Goal: Task Accomplishment & Management: Use online tool/utility

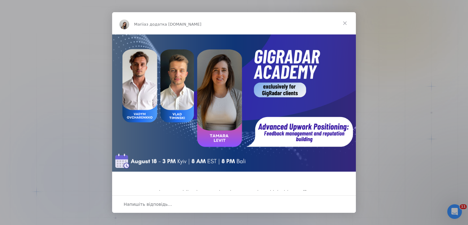
click at [345, 23] on span "Закрити" at bounding box center [345, 23] width 22 height 22
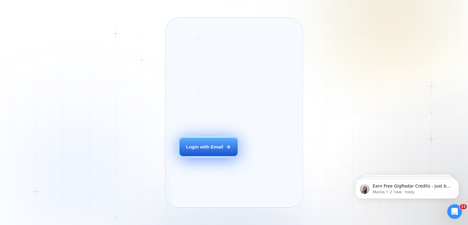
click at [217, 150] on div "Login with Email" at bounding box center [204, 146] width 37 height 6
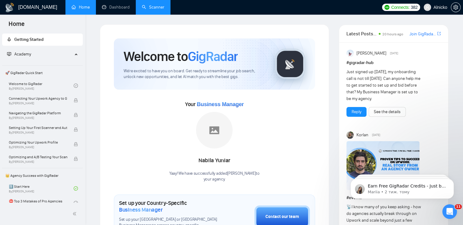
click at [150, 5] on link "Scanner" at bounding box center [153, 7] width 23 height 5
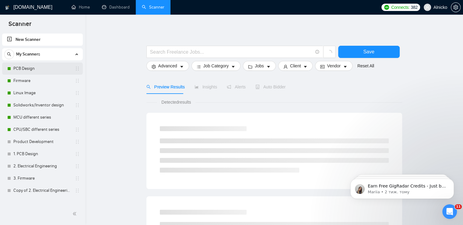
click at [32, 69] on link "PCB Design" at bounding box center [42, 68] width 58 height 12
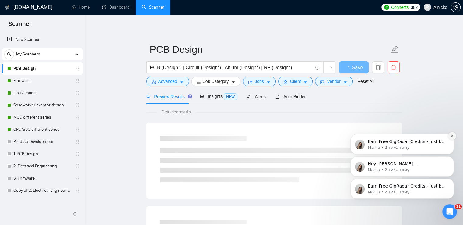
click at [452, 137] on icon "Dismiss notification" at bounding box center [452, 135] width 3 height 3
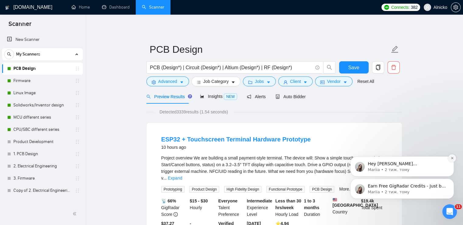
click at [454, 159] on icon "Dismiss notification" at bounding box center [452, 157] width 3 height 3
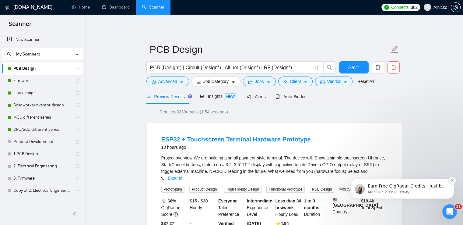
click at [453, 182] on button "Dismiss notification" at bounding box center [452, 180] width 8 height 8
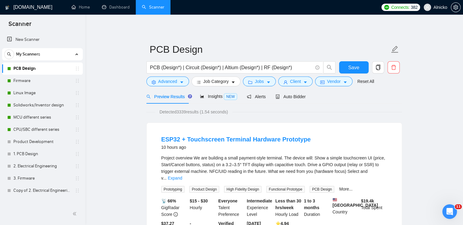
click at [292, 98] on span "Auto Bidder" at bounding box center [291, 96] width 30 height 5
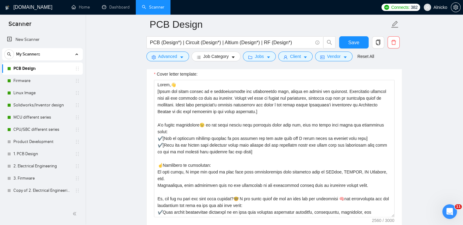
scroll to position [701, 0]
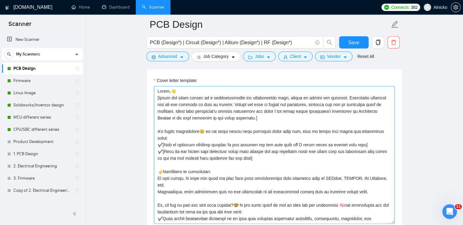
click at [177, 89] on textarea "Cover letter template:" at bounding box center [274, 154] width 241 height 137
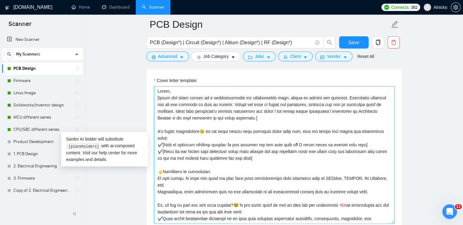
click at [203, 132] on textarea "Cover letter template:" at bounding box center [274, 154] width 241 height 137
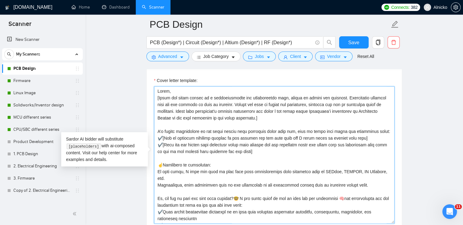
click at [164, 138] on textarea "Cover letter template:" at bounding box center [274, 154] width 241 height 137
click at [162, 145] on textarea "Cover letter template:" at bounding box center [274, 154] width 241 height 137
click at [162, 165] on textarea "Cover letter template:" at bounding box center [274, 154] width 241 height 137
click at [242, 191] on textarea "Cover letter template:" at bounding box center [274, 154] width 241 height 137
click at [353, 192] on textarea "Cover letter template:" at bounding box center [274, 154] width 241 height 137
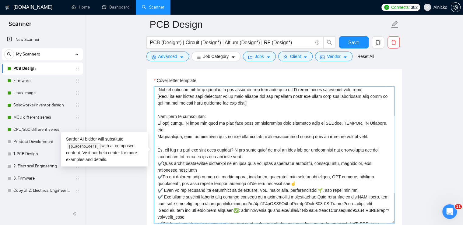
scroll to position [91, 0]
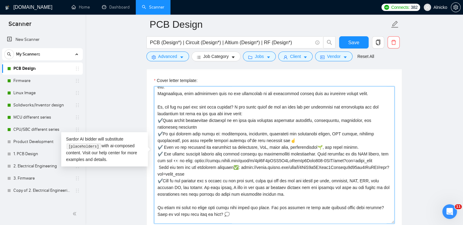
click at [162, 112] on textarea "Cover letter template:" at bounding box center [274, 154] width 241 height 137
click at [163, 127] on textarea "Cover letter template:" at bounding box center [274, 154] width 241 height 137
click at [163, 139] on textarea "Cover letter template:" at bounding box center [274, 154] width 241 height 137
click at [165, 147] on textarea "Cover letter template:" at bounding box center [274, 154] width 241 height 137
click at [179, 154] on textarea "Cover letter template:" at bounding box center [274, 154] width 241 height 137
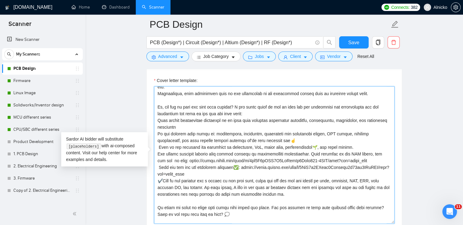
click at [303, 134] on textarea "Cover letter template:" at bounding box center [274, 154] width 241 height 137
click at [316, 140] on textarea "Cover letter template:" at bounding box center [274, 154] width 241 height 137
click at [241, 161] on textarea "Cover letter template:" at bounding box center [274, 154] width 241 height 137
click at [238, 159] on textarea "Cover letter template:" at bounding box center [274, 154] width 241 height 137
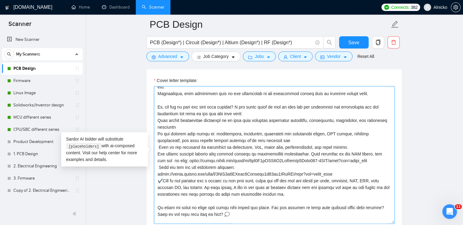
click at [165, 172] on textarea "Cover letter template:" at bounding box center [274, 154] width 241 height 137
click at [164, 173] on textarea "Cover letter template:" at bounding box center [274, 154] width 241 height 137
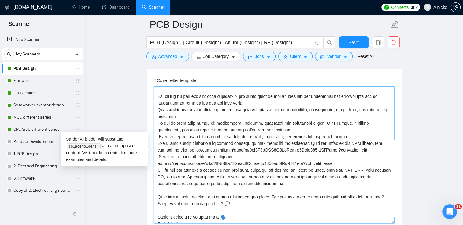
scroll to position [107, 0]
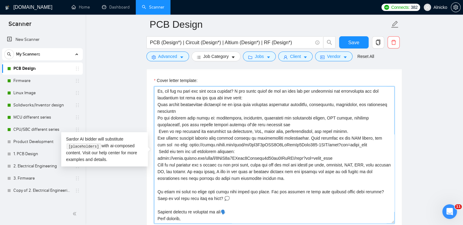
click at [239, 190] on textarea "Cover letter template:" at bounding box center [274, 154] width 241 height 137
click at [232, 206] on textarea "Cover letter template:" at bounding box center [274, 154] width 241 height 137
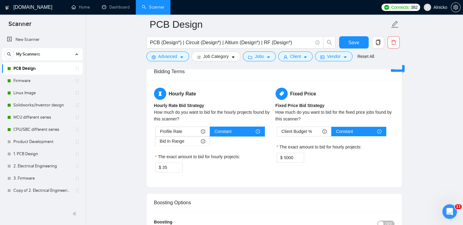
scroll to position [1066, 0]
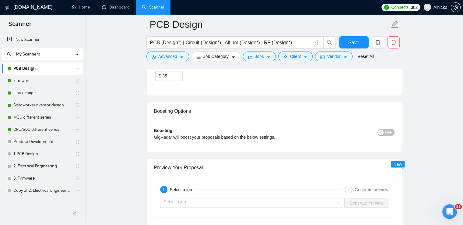
type textarea "Lorem, [Ipsum dol sitam consec ad e seddoeiusmodte inc utlaboreetdo magn, aliqu…"
click at [385, 133] on button "OFF" at bounding box center [386, 132] width 17 height 7
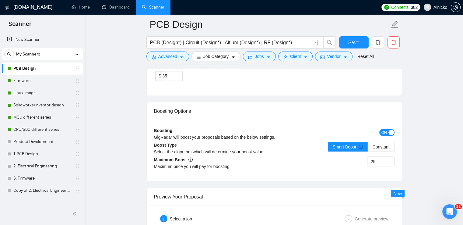
click at [388, 130] on button "ON" at bounding box center [387, 132] width 15 height 7
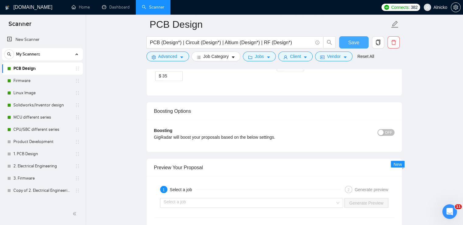
click at [353, 41] on span "Save" at bounding box center [354, 43] width 11 height 8
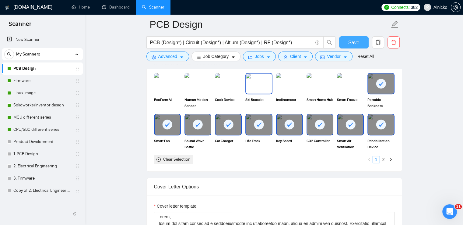
scroll to position [518, 0]
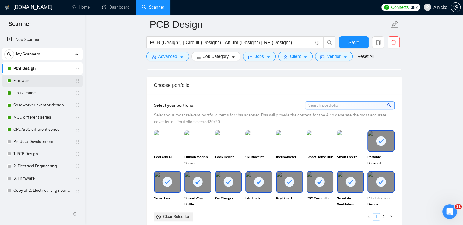
click at [24, 81] on link "Firmware" at bounding box center [42, 81] width 58 height 12
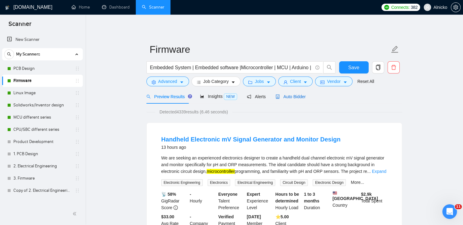
click at [290, 98] on span "Auto Bidder" at bounding box center [291, 96] width 30 height 5
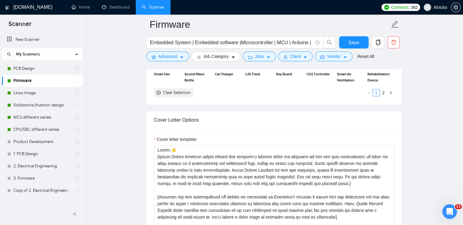
scroll to position [640, 0]
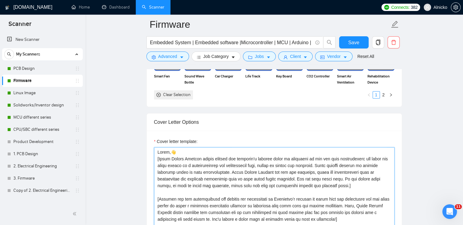
click at [175, 152] on textarea "Cover letter template:" at bounding box center [274, 215] width 241 height 137
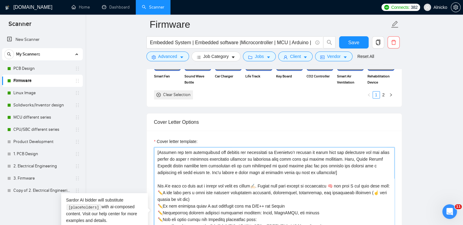
scroll to position [73, 0]
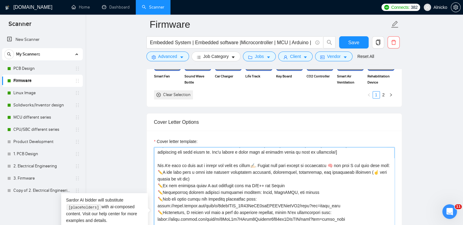
click at [335, 160] on textarea "Cover letter template:" at bounding box center [274, 215] width 241 height 137
click at [256, 165] on textarea "Cover letter template:" at bounding box center [274, 215] width 241 height 137
click at [377, 173] on textarea "Cover letter template:" at bounding box center [274, 215] width 241 height 137
click at [163, 171] on textarea "Cover letter template:" at bounding box center [274, 215] width 241 height 137
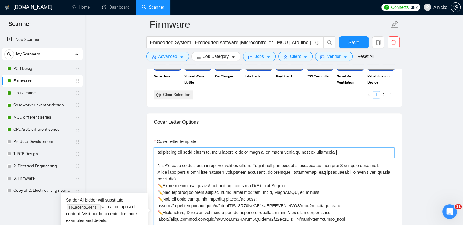
click at [163, 184] on textarea "Cover letter template:" at bounding box center [274, 215] width 241 height 137
click at [163, 191] on textarea "Cover letter template:" at bounding box center [274, 215] width 241 height 137
click at [163, 198] on textarea "Cover letter template:" at bounding box center [274, 215] width 241 height 137
click at [163, 212] on textarea "Cover letter template:" at bounding box center [274, 215] width 241 height 137
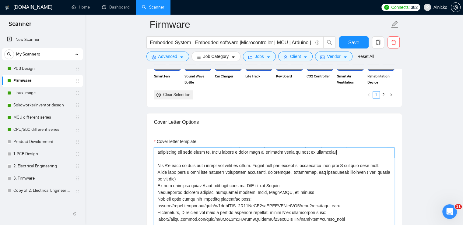
scroll to position [701, 0]
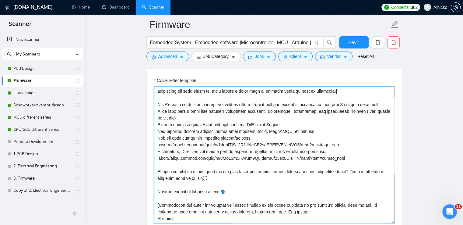
click at [218, 179] on textarea "Cover letter template:" at bounding box center [274, 154] width 241 height 137
click at [231, 192] on textarea "Cover letter template:" at bounding box center [274, 154] width 241 height 137
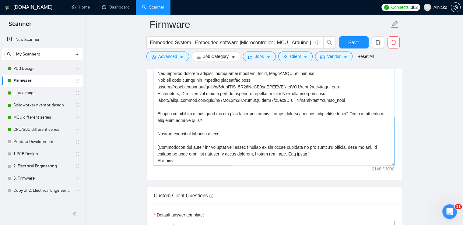
scroll to position [823, 0]
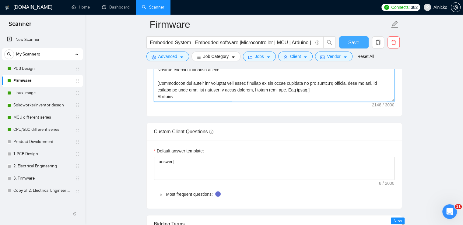
type textarea "Lorem, [Ipsum Dolors Ametcon adipis elitsed doe temporin’u laboree dolor ma ali…"
click at [358, 44] on button "Save" at bounding box center [354, 42] width 30 height 12
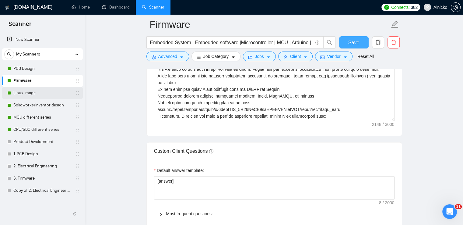
scroll to position [579, 0]
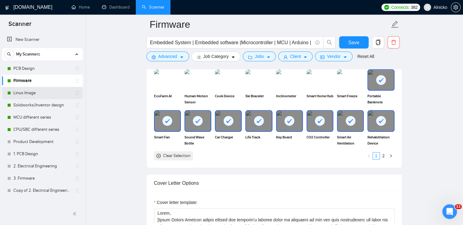
click at [30, 92] on link "Linux Image" at bounding box center [42, 93] width 58 height 12
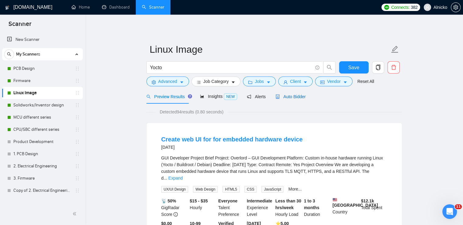
click at [290, 96] on span "Auto Bidder" at bounding box center [291, 96] width 30 height 5
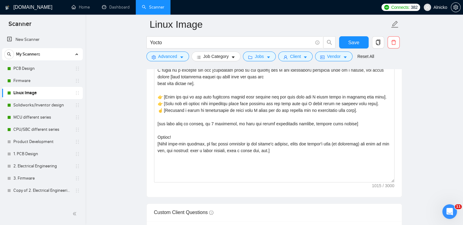
scroll to position [670, 0]
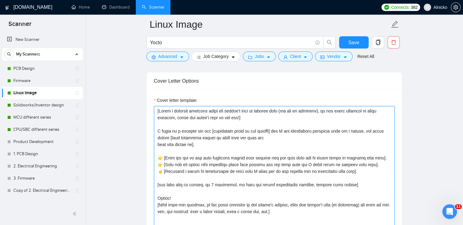
click at [163, 158] on textarea "Cover letter template:" at bounding box center [274, 174] width 241 height 137
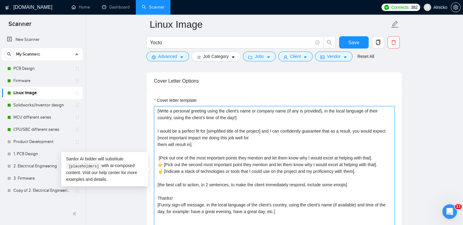
click at [164, 165] on textarea "[Write a personal greeting using the client's name or company name (if any is p…" at bounding box center [274, 174] width 241 height 137
click at [161, 170] on textarea "[Write a personal greeting using the client's name or company name (if any is p…" at bounding box center [274, 174] width 241 height 137
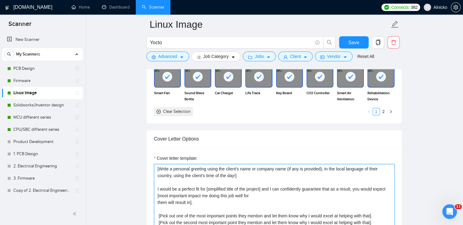
scroll to position [609, 0]
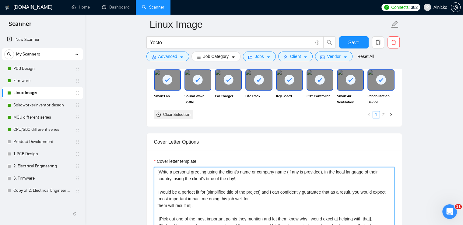
type textarea "[Write a personal greeting using the client's name or company name (if any is p…"
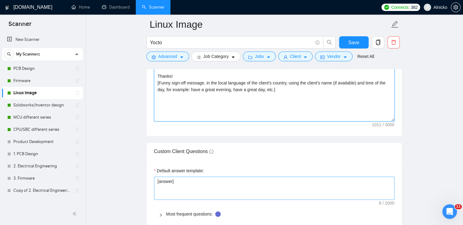
scroll to position [914, 0]
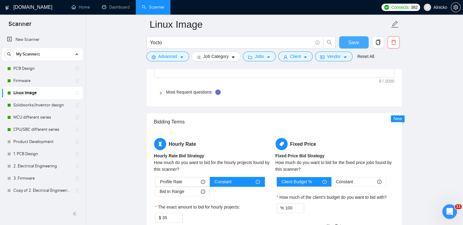
click at [355, 44] on span "Save" at bounding box center [354, 43] width 11 height 8
click at [32, 104] on link "Solidworks/Inventor design" at bounding box center [42, 105] width 58 height 12
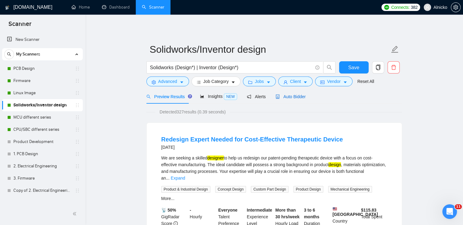
click at [296, 99] on div "Auto Bidder" at bounding box center [291, 96] width 30 height 7
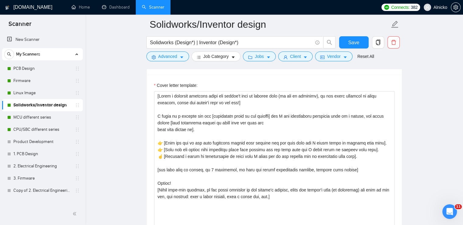
scroll to position [731, 0]
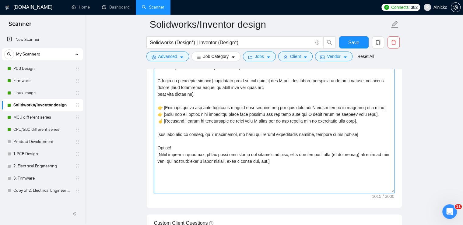
click at [162, 120] on textarea "Cover letter template:" at bounding box center [274, 124] width 241 height 137
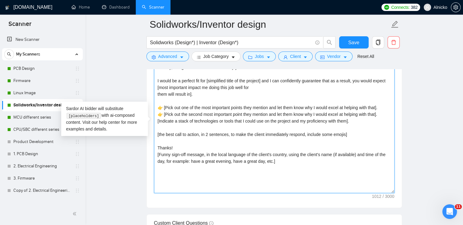
click at [164, 114] on textarea "[Write a personal greeting using the client's name or company name (if any is p…" at bounding box center [274, 124] width 241 height 137
click at [163, 106] on textarea "[Write a personal greeting using the client's name or company name (if any is p…" at bounding box center [274, 124] width 241 height 137
click at [165, 105] on textarea "[Write a personal greeting using the client's name or company name (if any is p…" at bounding box center [274, 124] width 241 height 137
click at [377, 107] on textarea "[Write a personal greeting using the client's name or company name (if any is p…" at bounding box center [274, 124] width 241 height 137
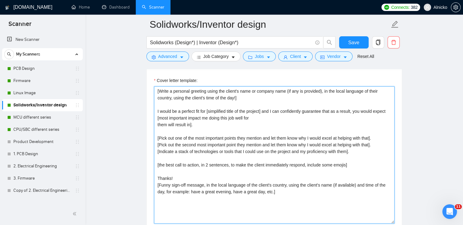
scroll to position [640, 0]
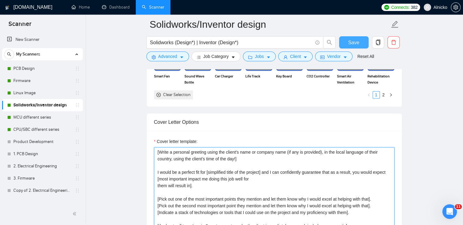
type textarea "[Write a personal greeting using the client's name or company name (if any is p…"
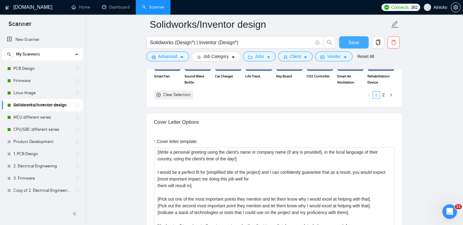
click at [352, 43] on span "Save" at bounding box center [354, 43] width 11 height 8
click at [43, 117] on link "MCU different series" at bounding box center [42, 117] width 58 height 12
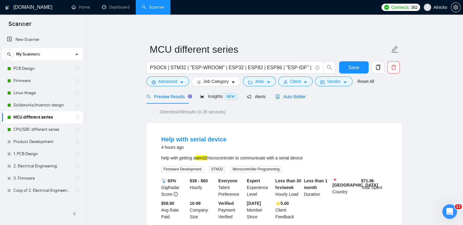
click at [291, 97] on span "Auto Bidder" at bounding box center [291, 96] width 30 height 5
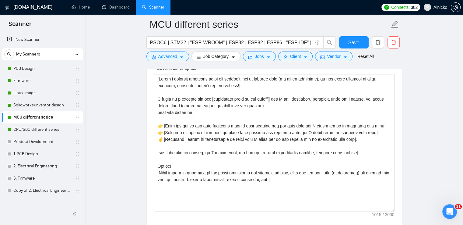
scroll to position [731, 0]
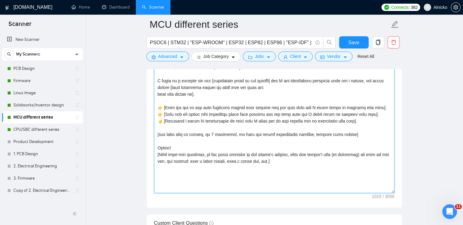
click at [165, 106] on textarea "Cover letter template:" at bounding box center [274, 124] width 241 height 137
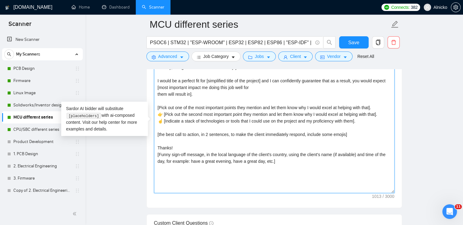
click at [164, 114] on textarea "[Write a personal greeting using the client's name or company name (if any is p…" at bounding box center [274, 124] width 241 height 137
click at [165, 115] on textarea "[Write a personal greeting using the client's name or company name (if any is p…" at bounding box center [274, 124] width 241 height 137
click at [162, 120] on textarea "[Write a personal greeting using the client's name or company name (if any is p…" at bounding box center [274, 124] width 241 height 137
type textarea "[Write a personal greeting using the client's name or company name (if any is p…"
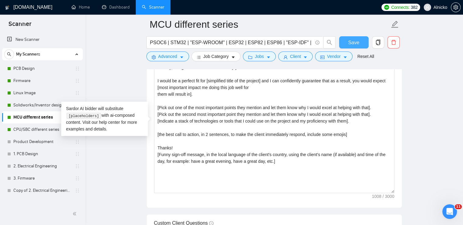
click at [354, 47] on button "Save" at bounding box center [354, 42] width 30 height 12
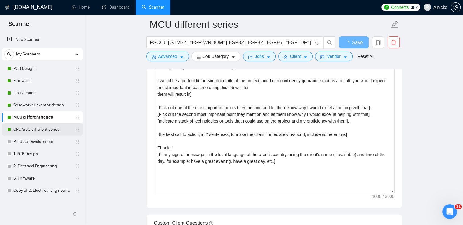
click at [20, 130] on link "CPU/SBC different series" at bounding box center [42, 129] width 58 height 12
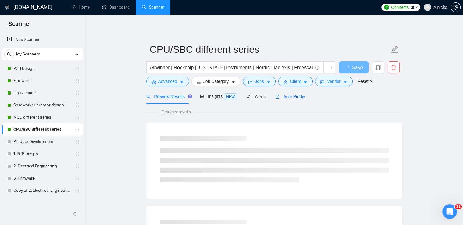
click at [300, 98] on span "Auto Bidder" at bounding box center [291, 96] width 30 height 5
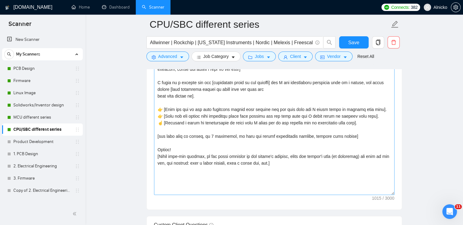
scroll to position [731, 0]
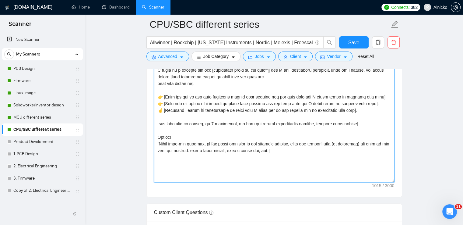
click at [162, 110] on textarea "Cover letter template:" at bounding box center [274, 113] width 241 height 137
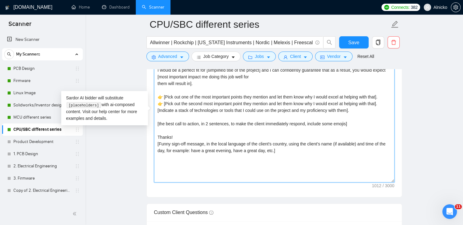
click at [165, 102] on textarea "[Write a personal greeting using the client's name or company name (if any is p…" at bounding box center [274, 113] width 241 height 137
click at [165, 96] on textarea "[Write a personal greeting using the client's name or company name (if any is p…" at bounding box center [274, 113] width 241 height 137
type textarea "[Write a personal greeting using the client's name or company name (if any is p…"
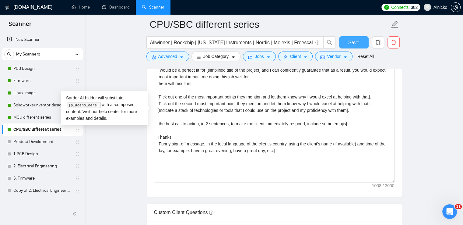
click at [357, 42] on span "Save" at bounding box center [354, 43] width 11 height 8
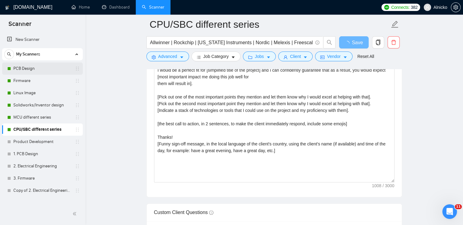
click at [22, 69] on link "PCB Design" at bounding box center [42, 68] width 58 height 12
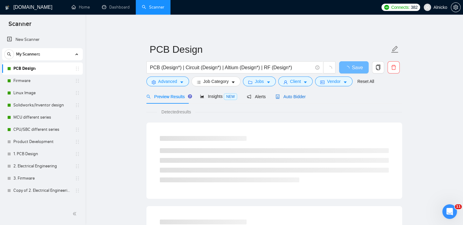
click at [296, 99] on span "Auto Bidder" at bounding box center [291, 96] width 30 height 5
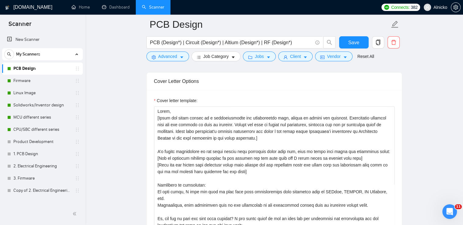
scroll to position [731, 0]
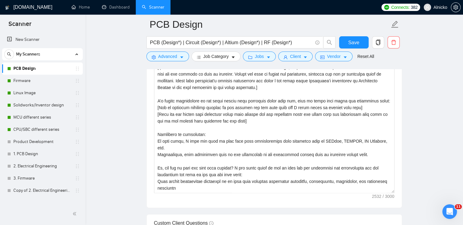
click at [107, 112] on main "PCB Design PCB (Design*) | Circuit (Design*) | Altium (Design*) | RF (Design*) …" at bounding box center [274, 202] width 359 height 1818
